Goal: Information Seeking & Learning: Learn about a topic

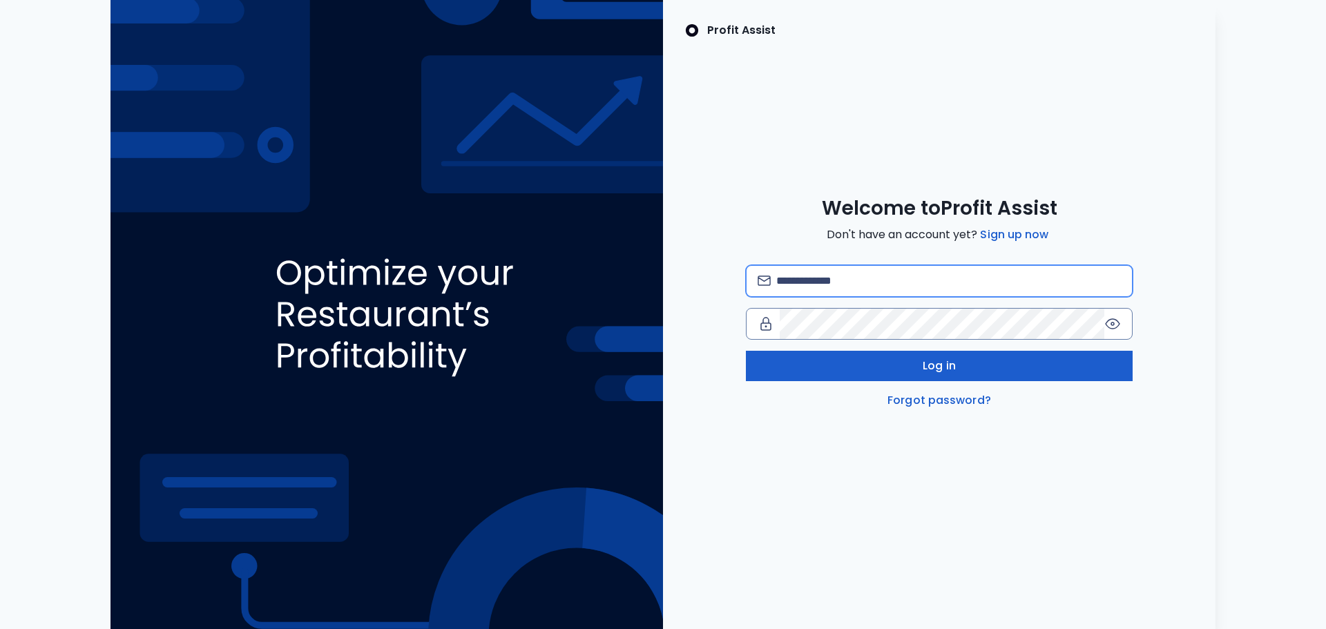
type input "**********"
click at [909, 371] on button "Log in" at bounding box center [939, 366] width 387 height 30
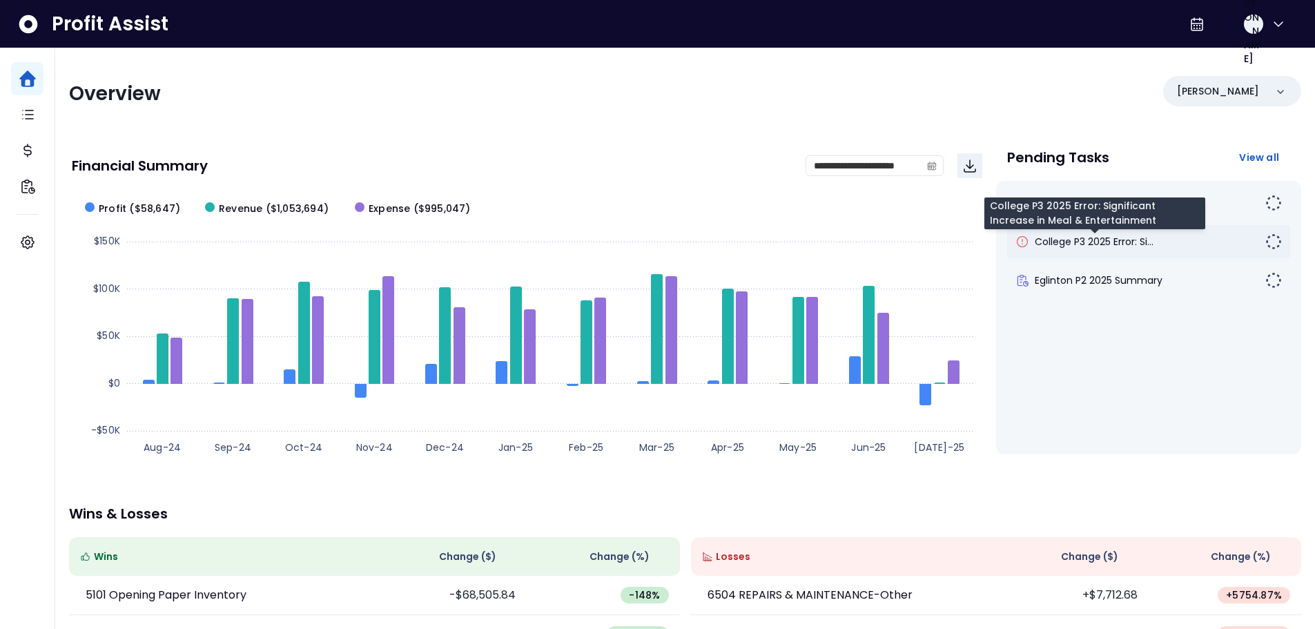
click at [1098, 244] on span "College P3 2025 Error: Si..." at bounding box center [1094, 242] width 119 height 14
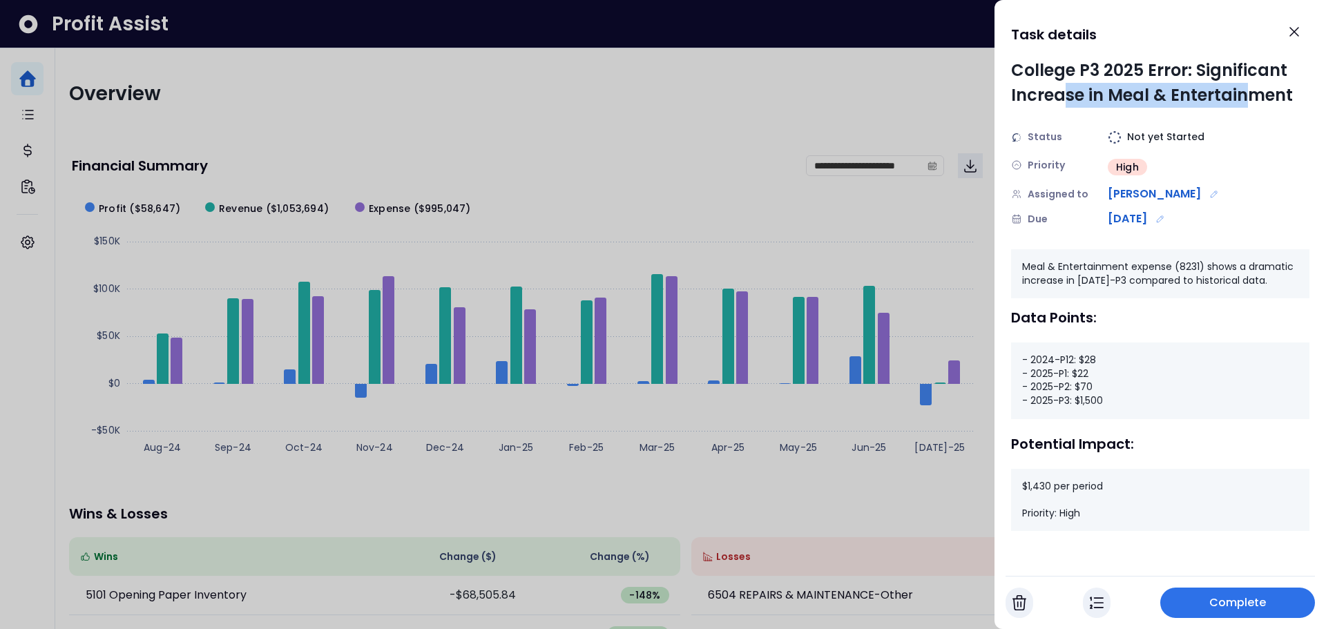
drag, startPoint x: 1088, startPoint y: 97, endPoint x: 1241, endPoint y: 133, distance: 157.3
click at [1258, 93] on div "College P3 2025 Error: Significant Increase in Meal & Entertainment" at bounding box center [1160, 83] width 298 height 50
drag, startPoint x: 1101, startPoint y: 356, endPoint x: 1078, endPoint y: 356, distance: 22.8
click at [1078, 356] on div "- 2024-P12: $28 - 2025-P1: $22 - 2025-P2: $70 - 2025-P3: $1,500" at bounding box center [1160, 380] width 298 height 76
click at [1085, 376] on div "- 2024-P12: $28 - 2025-P1: $22 - 2025-P2: $70 - 2025-P3: $1,500" at bounding box center [1160, 380] width 298 height 76
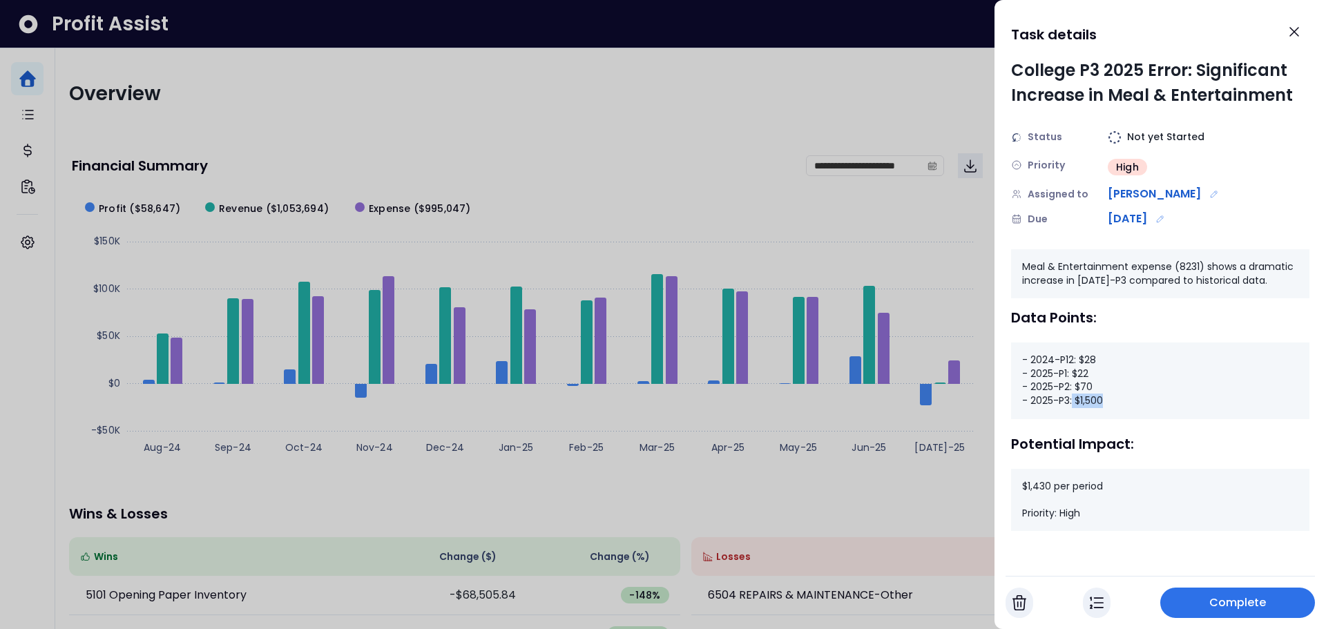
drag, startPoint x: 1107, startPoint y: 399, endPoint x: 1073, endPoint y: 401, distance: 34.6
click at [1073, 401] on div "- 2024-P12: $28 - 2025-P1: $22 - 2025-P2: $70 - 2025-P3: $1,500" at bounding box center [1160, 380] width 298 height 76
click at [1292, 41] on button "Close" at bounding box center [1294, 32] width 30 height 30
